Goal: Navigation & Orientation: Find specific page/section

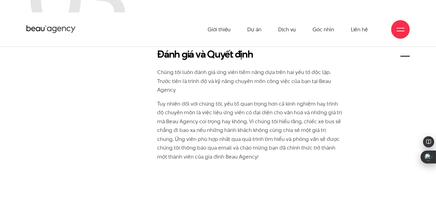
scroll to position [784, 0]
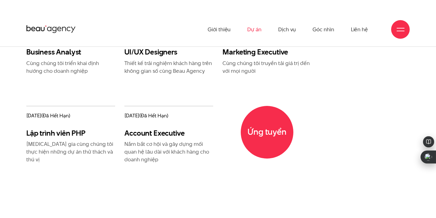
click at [257, 31] on link "Dự án" at bounding box center [254, 29] width 14 height 34
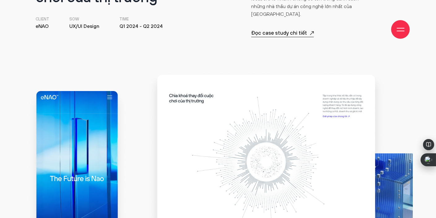
scroll to position [314, 0]
